Goal: Information Seeking & Learning: Learn about a topic

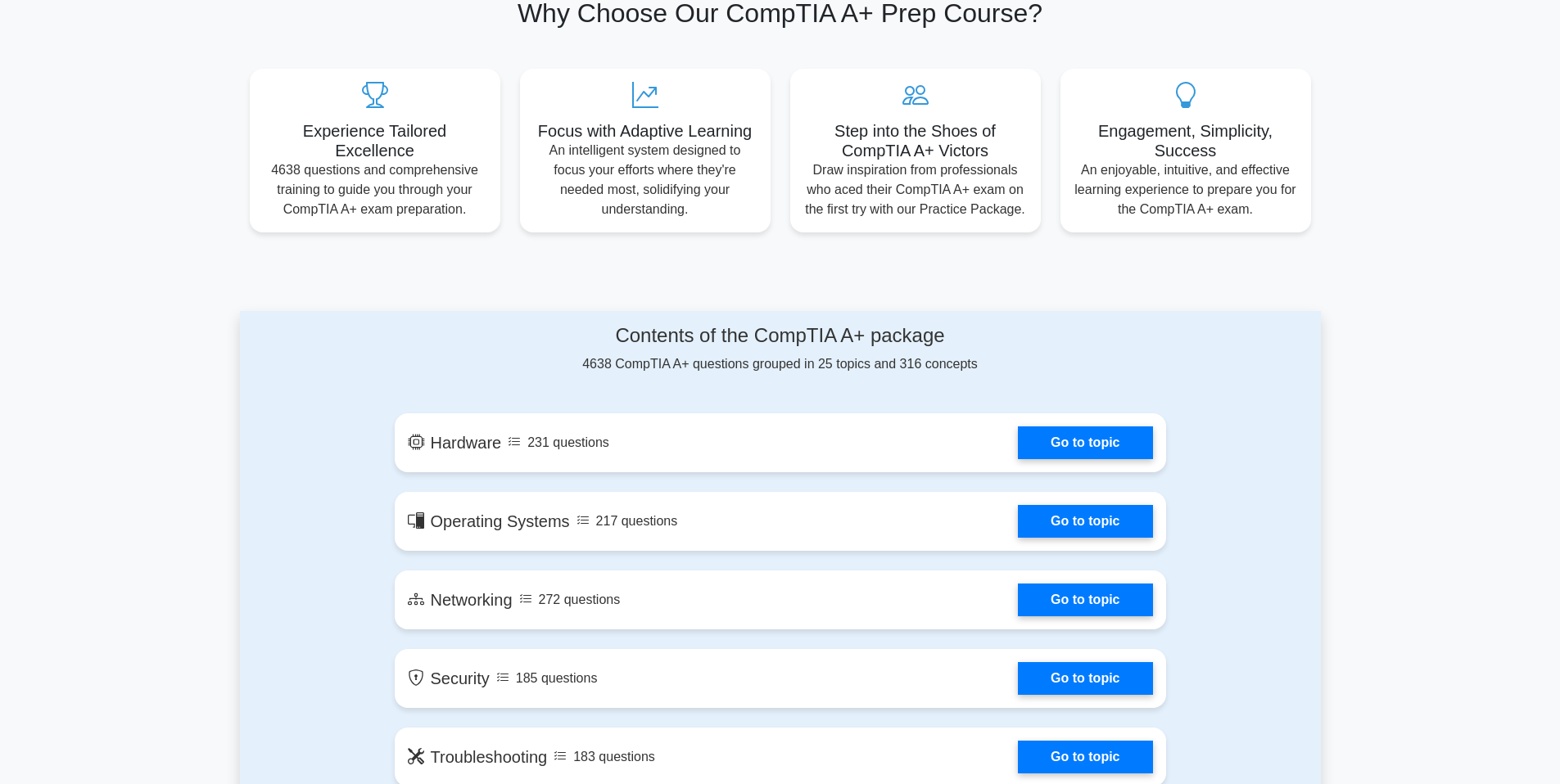
scroll to position [785, 0]
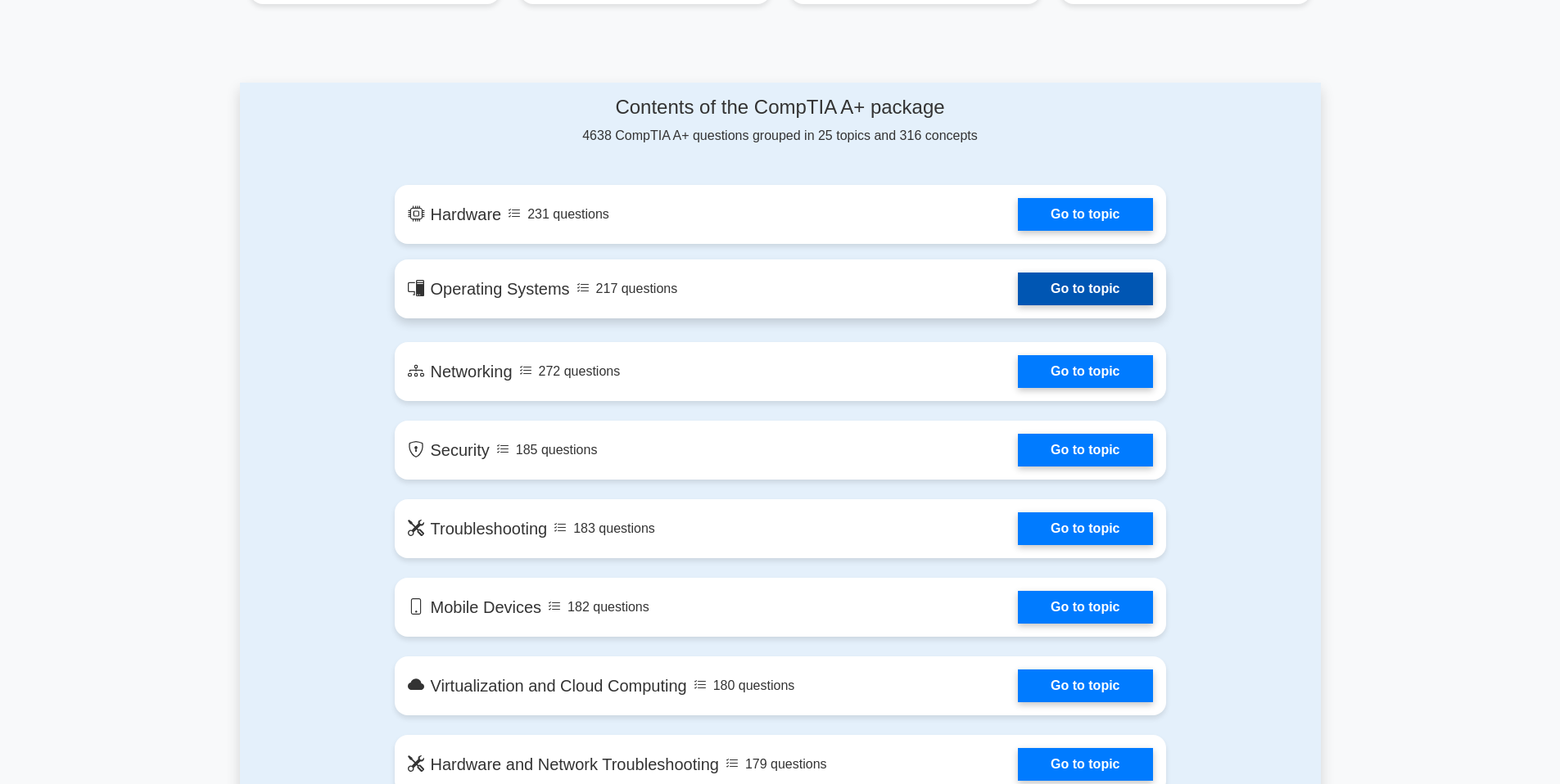
click at [1044, 301] on link "Go to topic" at bounding box center [1085, 289] width 134 height 33
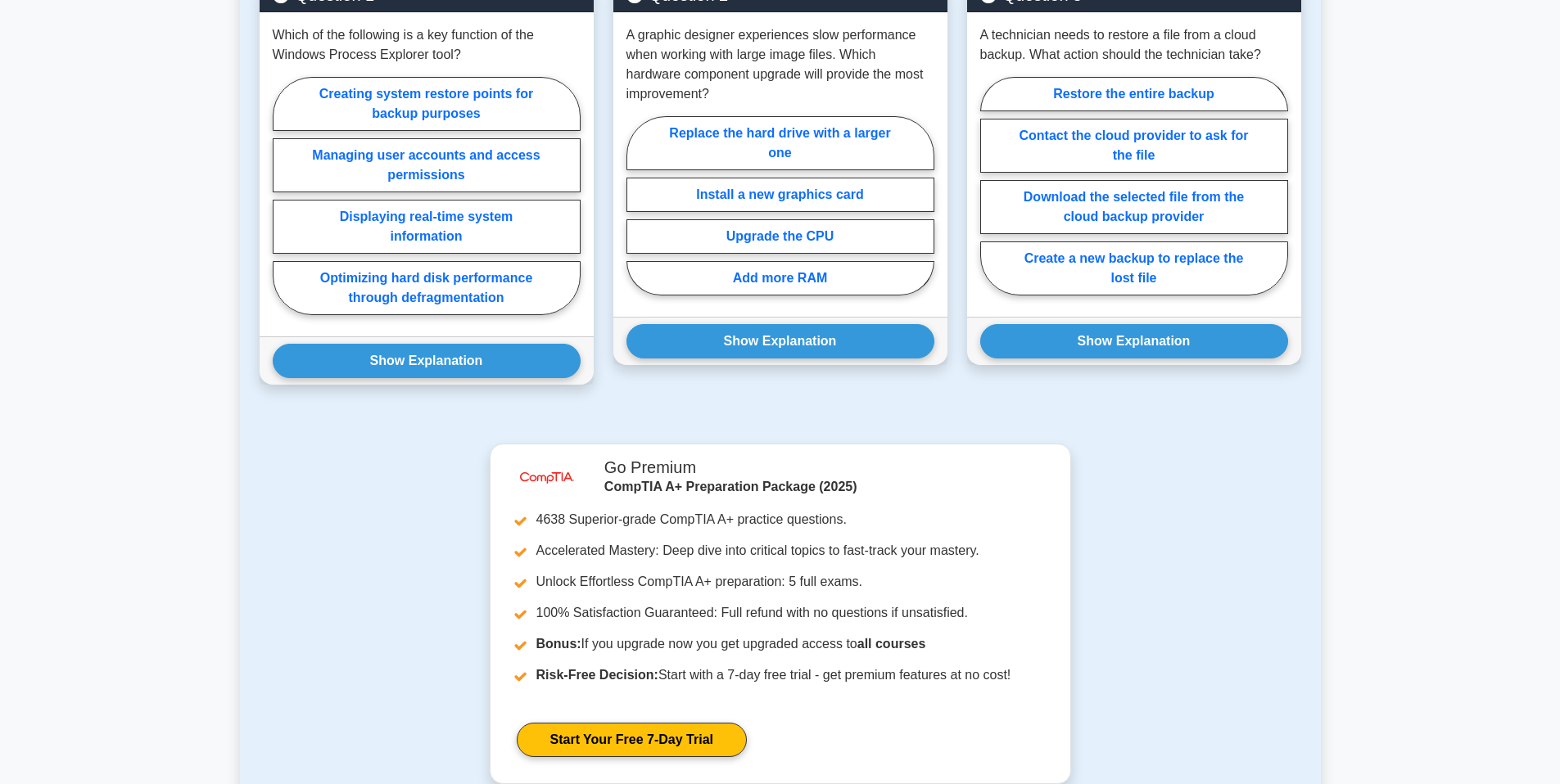
scroll to position [1171, 0]
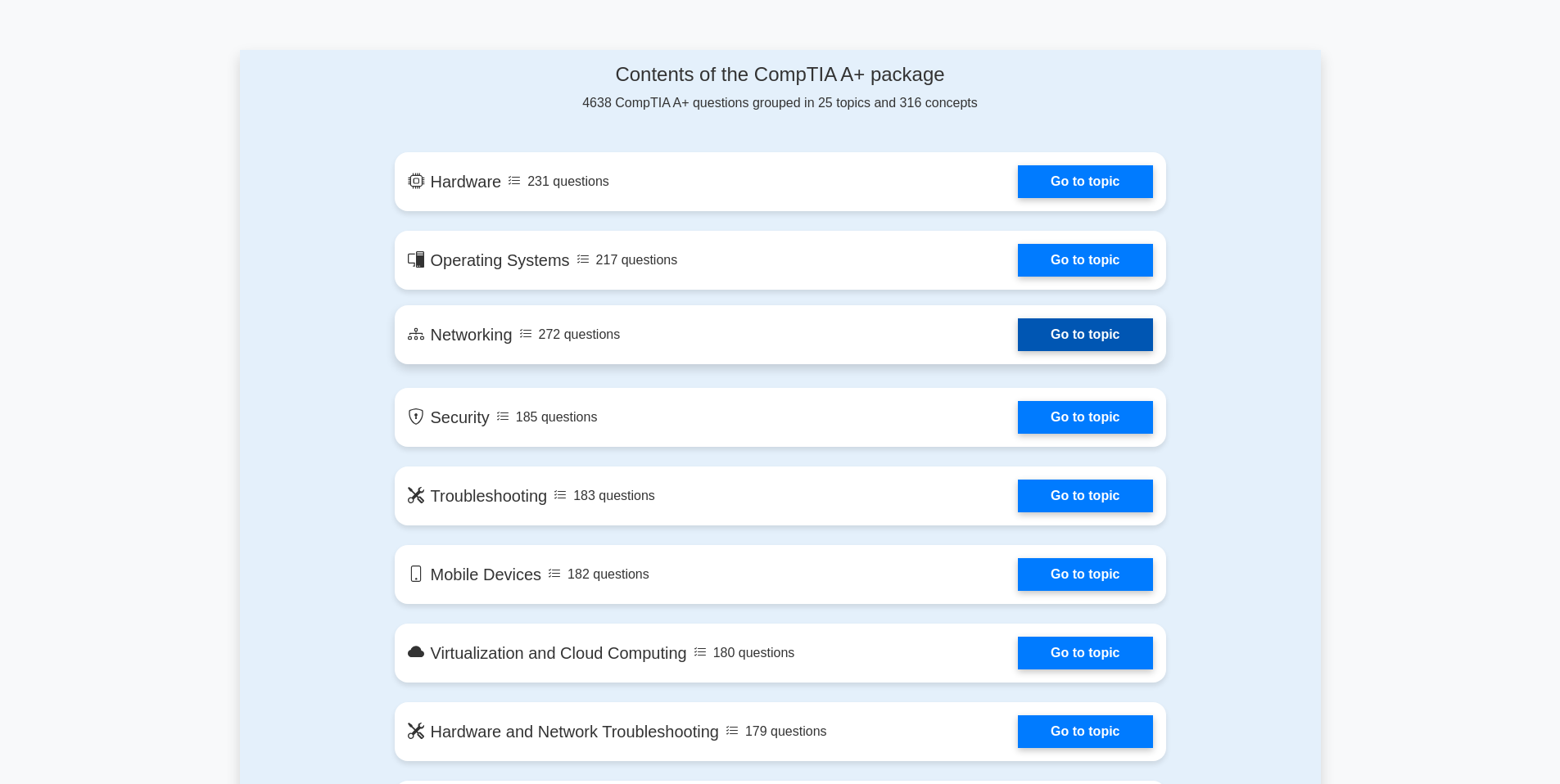
scroll to position [839, 0]
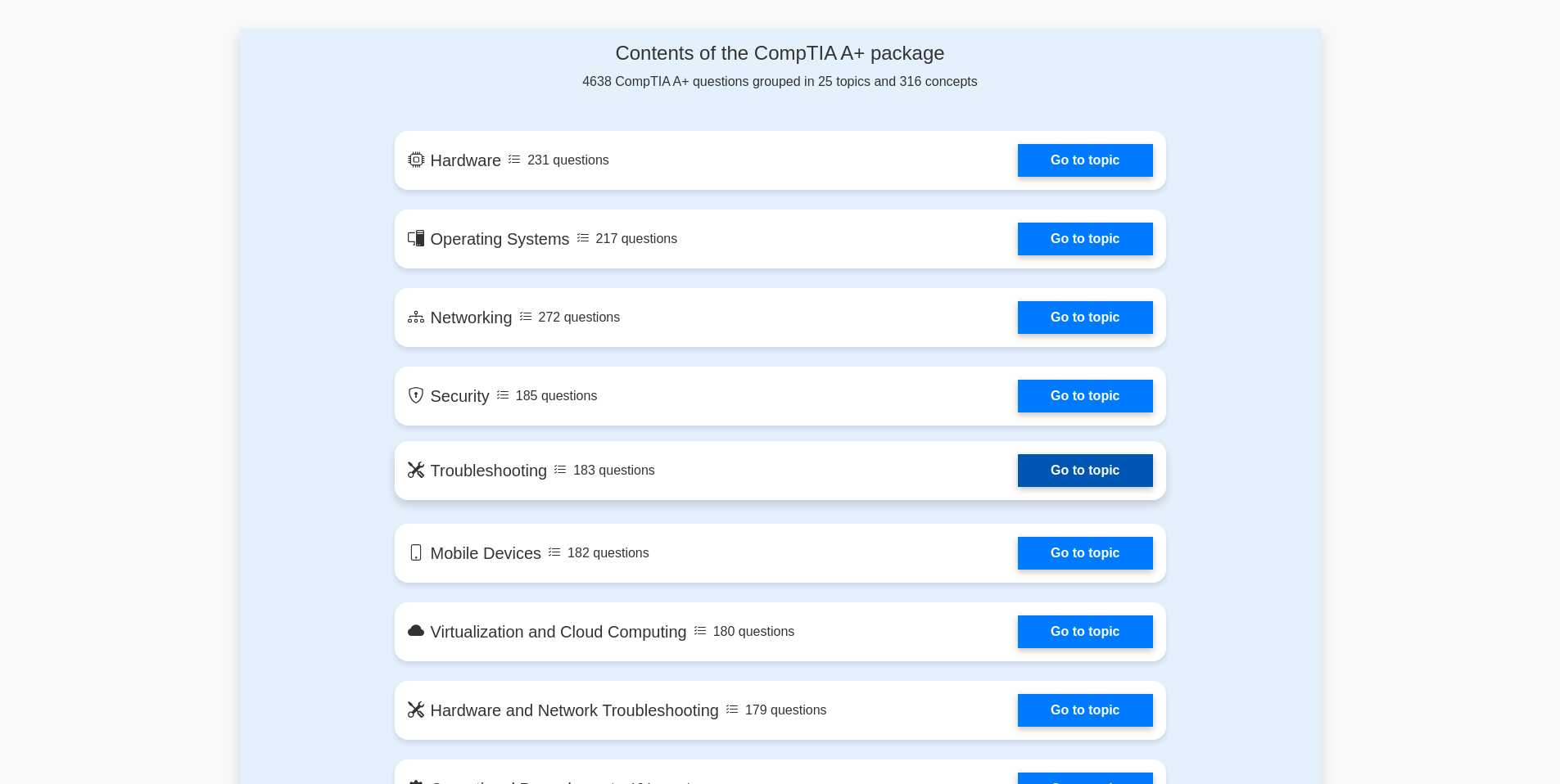
click at [1095, 479] on link "Go to topic" at bounding box center [1085, 471] width 134 height 33
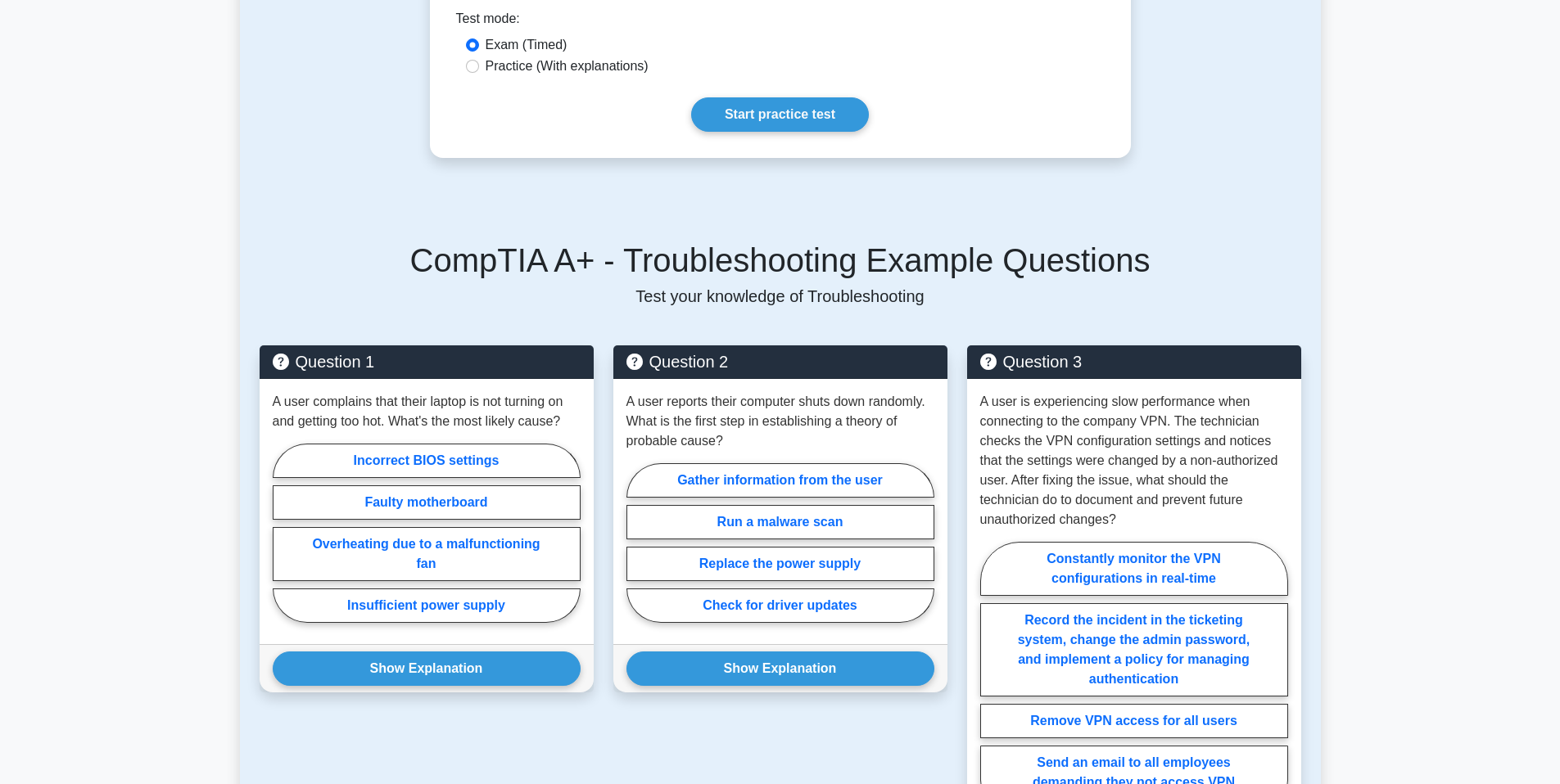
scroll to position [839, 0]
